Goal: Find contact information: Find contact information

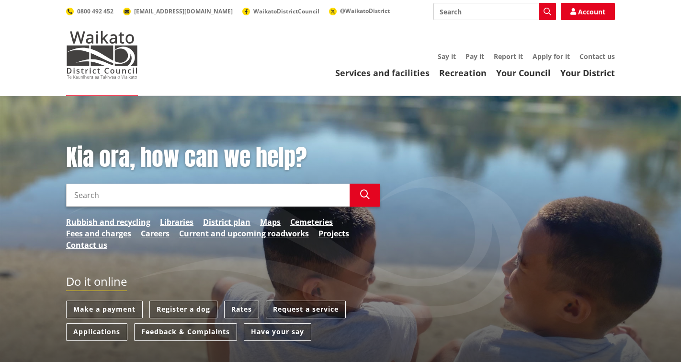
click at [590, 54] on link "Contact us" at bounding box center [596, 56] width 35 height 9
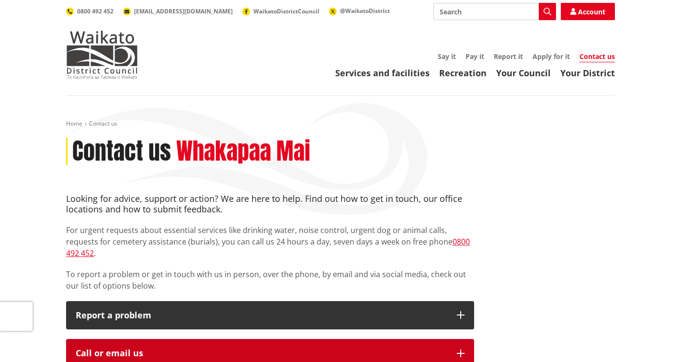
click at [367, 339] on button "Call or email us" at bounding box center [270, 353] width 408 height 29
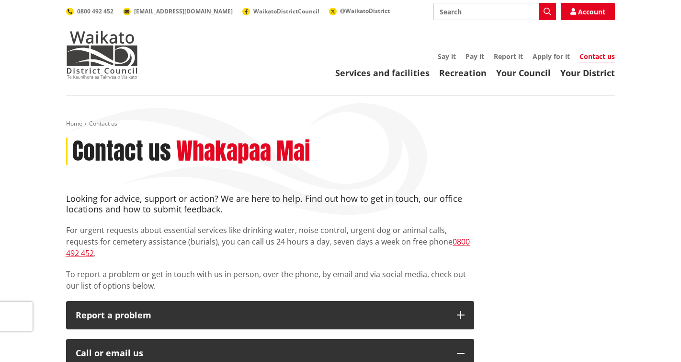
click at [593, 14] on link "Account" at bounding box center [588, 11] width 54 height 17
